Goal: Information Seeking & Learning: Learn about a topic

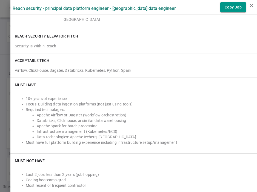
scroll to position [73, 0]
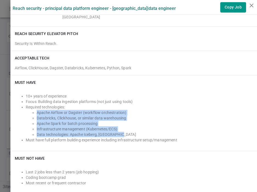
drag, startPoint x: 119, startPoint y: 133, endPoint x: 33, endPoint y: 111, distance: 88.9
click at [33, 111] on ul "Apache Airflow or Dagster (workflow orchestration) Databricks, Clickhouse, or s…" at bounding box center [139, 123] width 227 height 27
copy ul "Apache Airflow or Dagster (workflow orchestration) Databricks, Clickhouse, or s…"
click at [85, 105] on li "Required technologies:" at bounding box center [139, 107] width 227 height 5
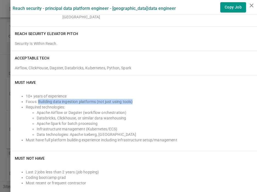
drag, startPoint x: 38, startPoint y: 102, endPoint x: 134, endPoint y: 100, distance: 96.1
click at [134, 100] on li "Focus: Building data ingestion platforms (not just using tools)" at bounding box center [139, 101] width 227 height 5
copy li "Building data ingestion platforms (not just using tools)"
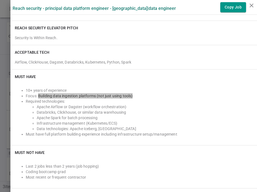
scroll to position [80, 0]
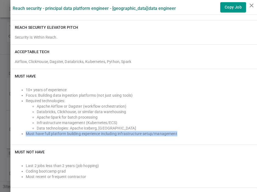
drag, startPoint x: 26, startPoint y: 134, endPoint x: 189, endPoint y: 135, distance: 162.2
click at [189, 135] on li "Must have full platform building experience including infrastructure setup/mana…" at bounding box center [139, 133] width 227 height 5
copy li "Must have full platform building experience including infrastructure setup/mana…"
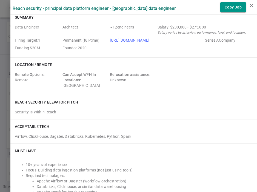
scroll to position [0, 0]
